Goal: Obtain resource: Obtain resource

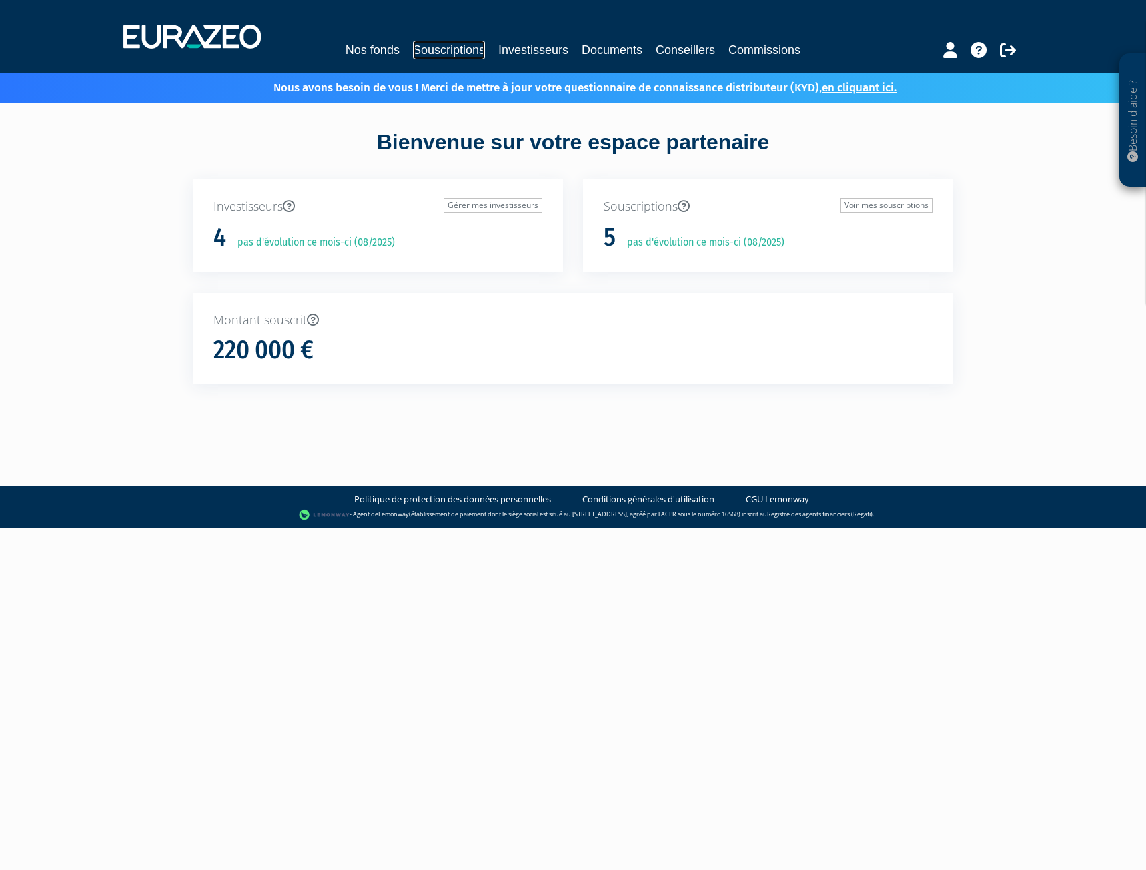
click at [436, 45] on link "Souscriptions" at bounding box center [449, 50] width 72 height 19
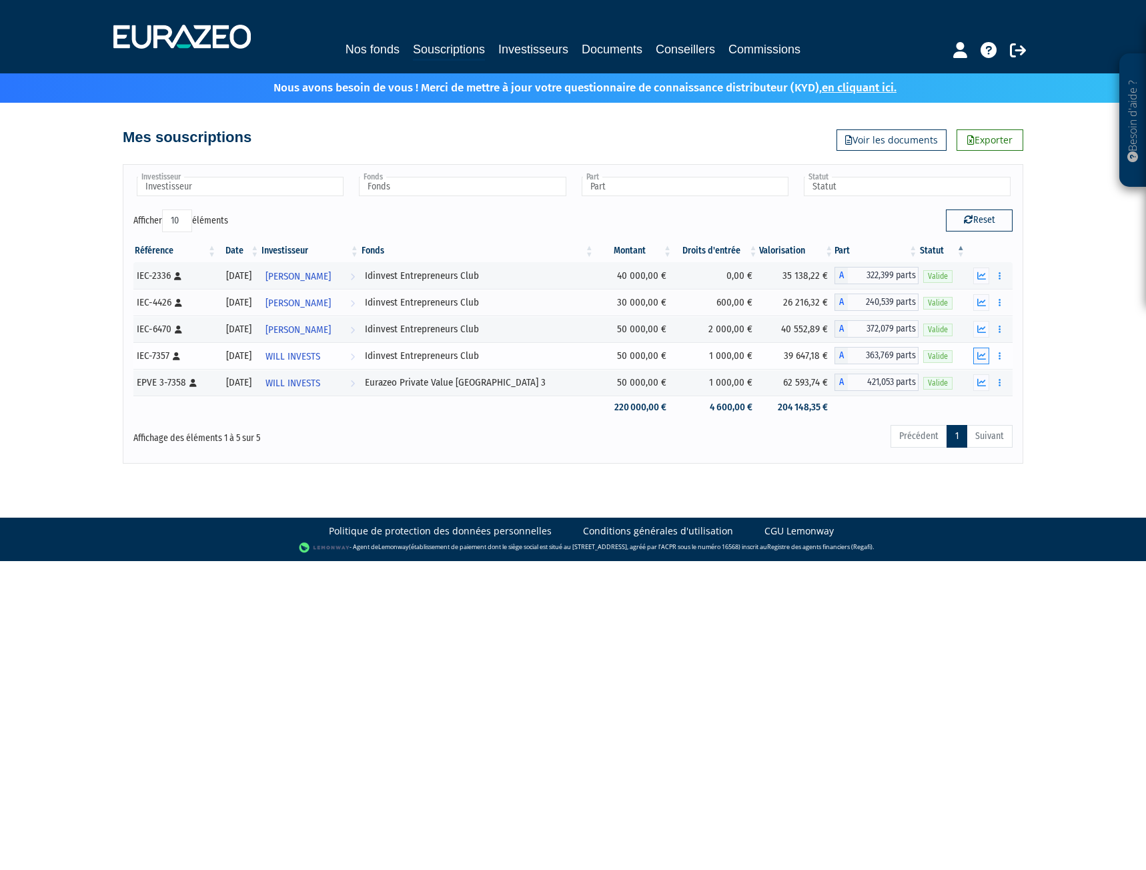
click at [981, 353] on icon "button" at bounding box center [981, 356] width 9 height 9
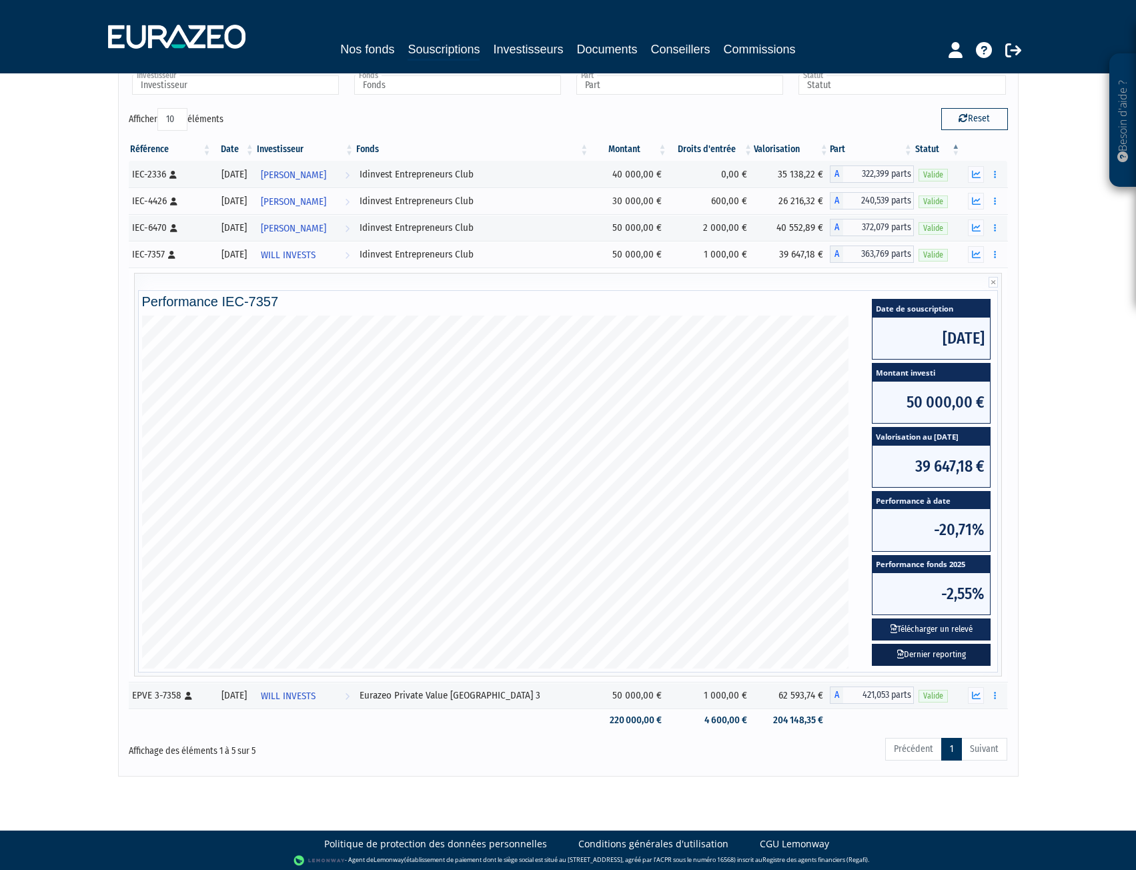
scroll to position [105, 0]
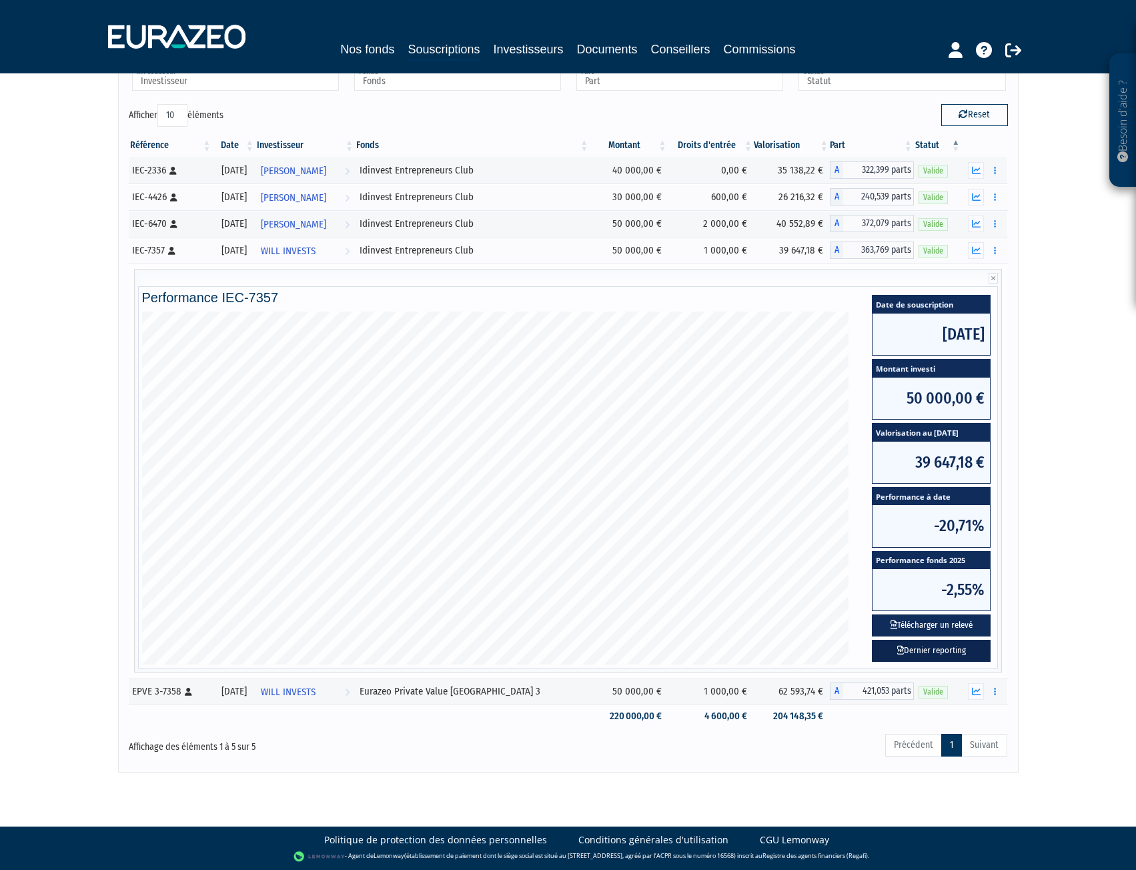
click at [936, 651] on link "Dernier reporting" at bounding box center [931, 651] width 119 height 22
